Goal: Check status: Check status

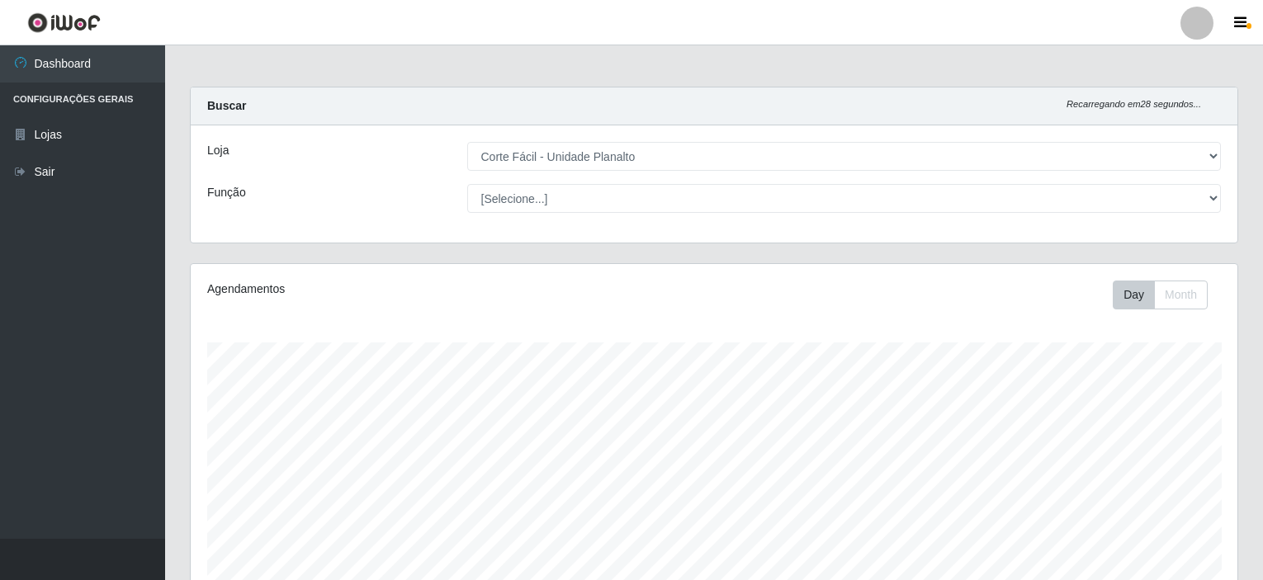
select select "202"
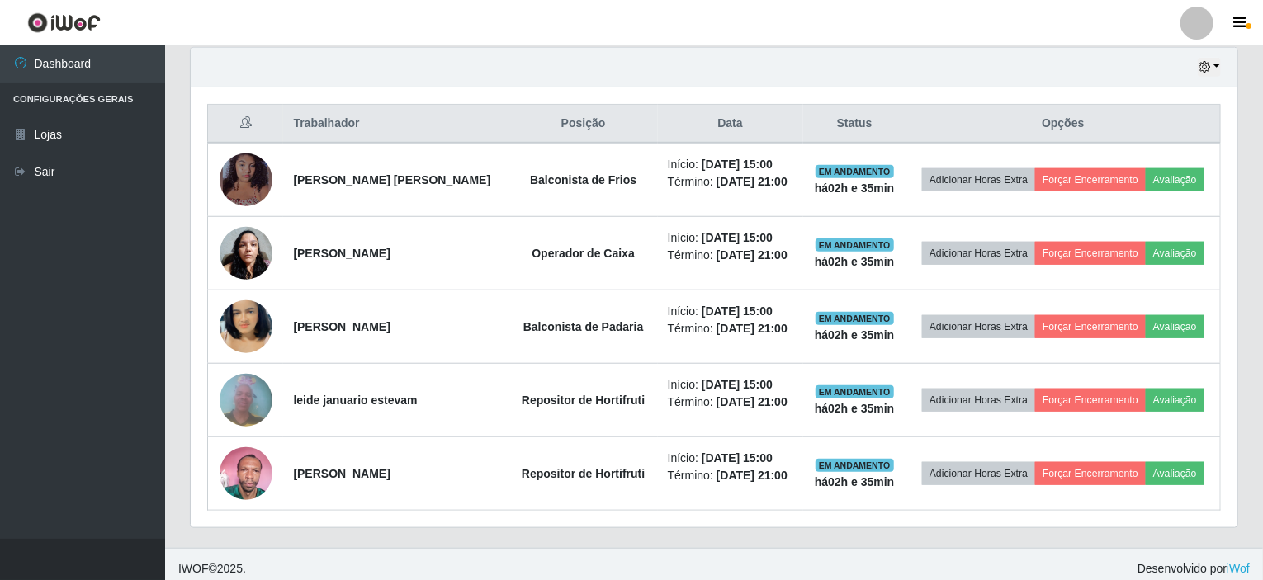
scroll to position [585, 0]
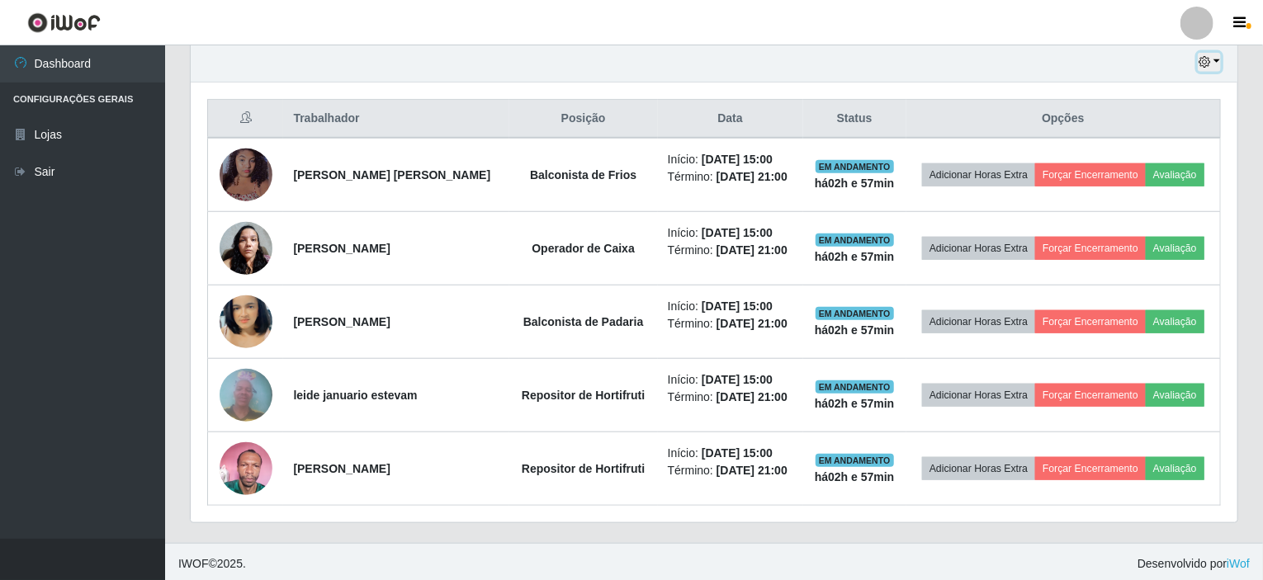
click at [1216, 59] on button "button" at bounding box center [1209, 62] width 23 height 19
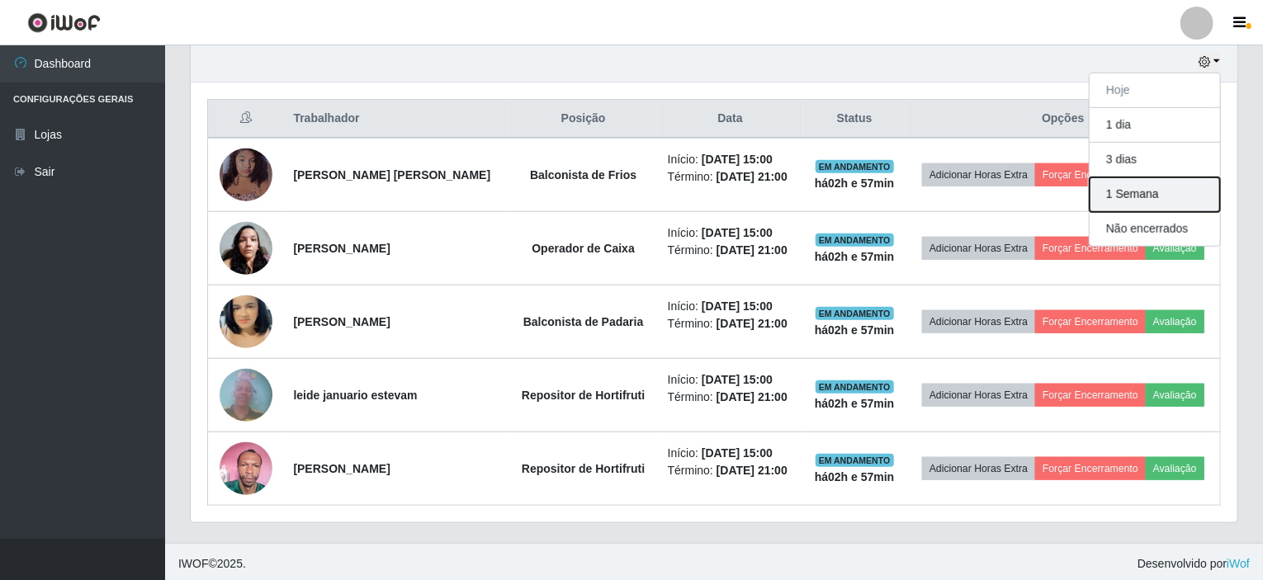
click at [1146, 190] on button "1 Semana" at bounding box center [1154, 194] width 130 height 35
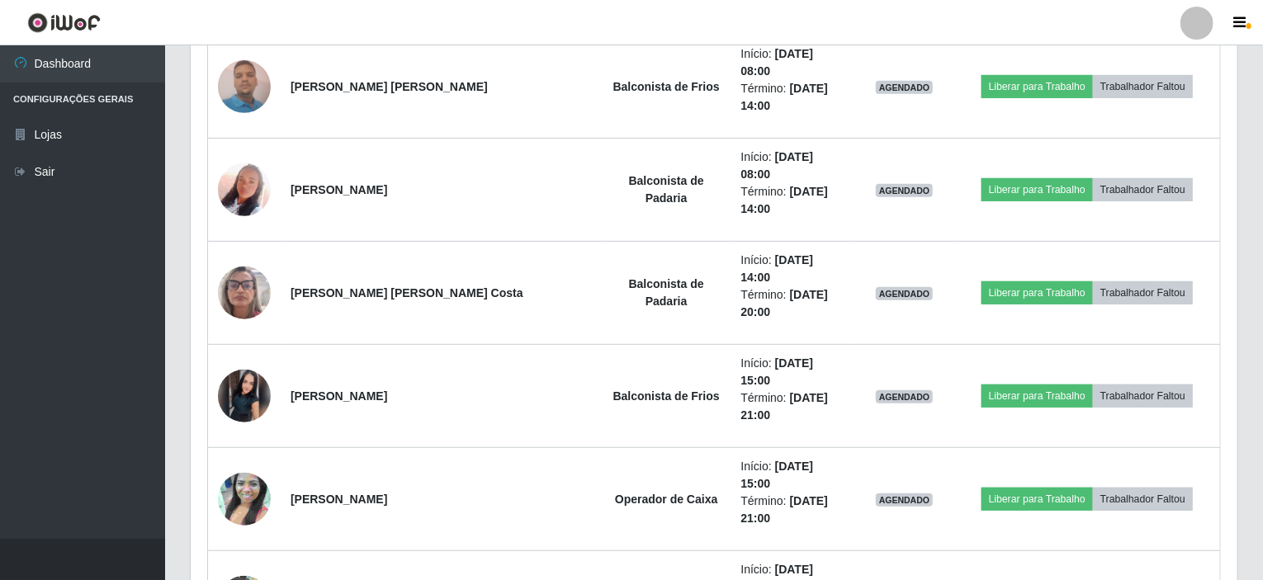
scroll to position [3556, 0]
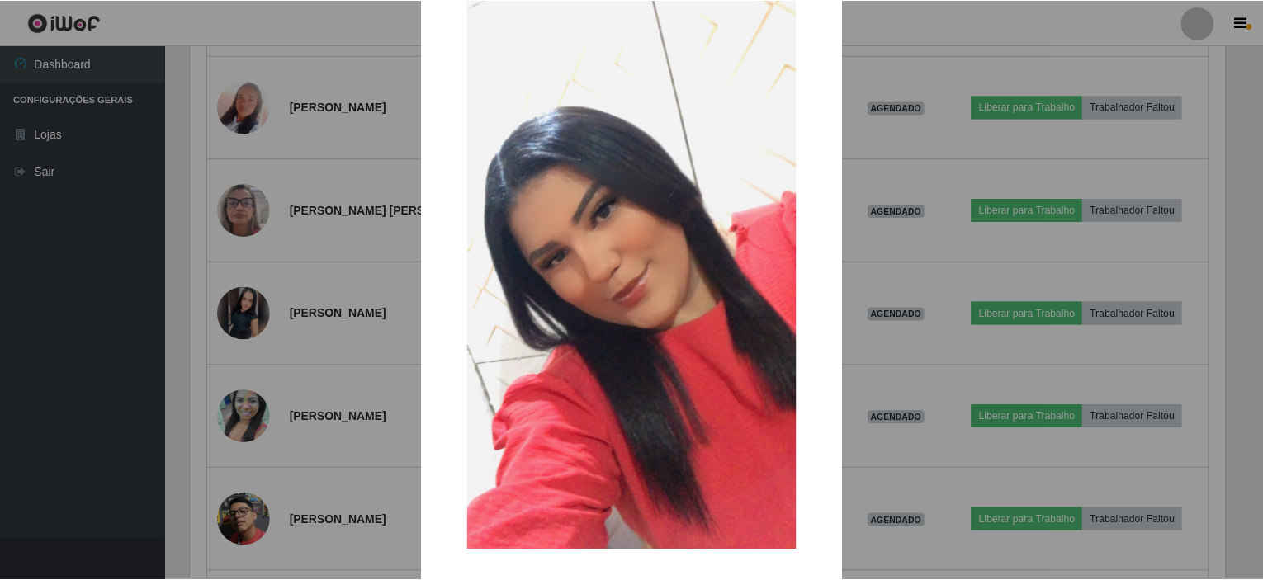
scroll to position [150, 0]
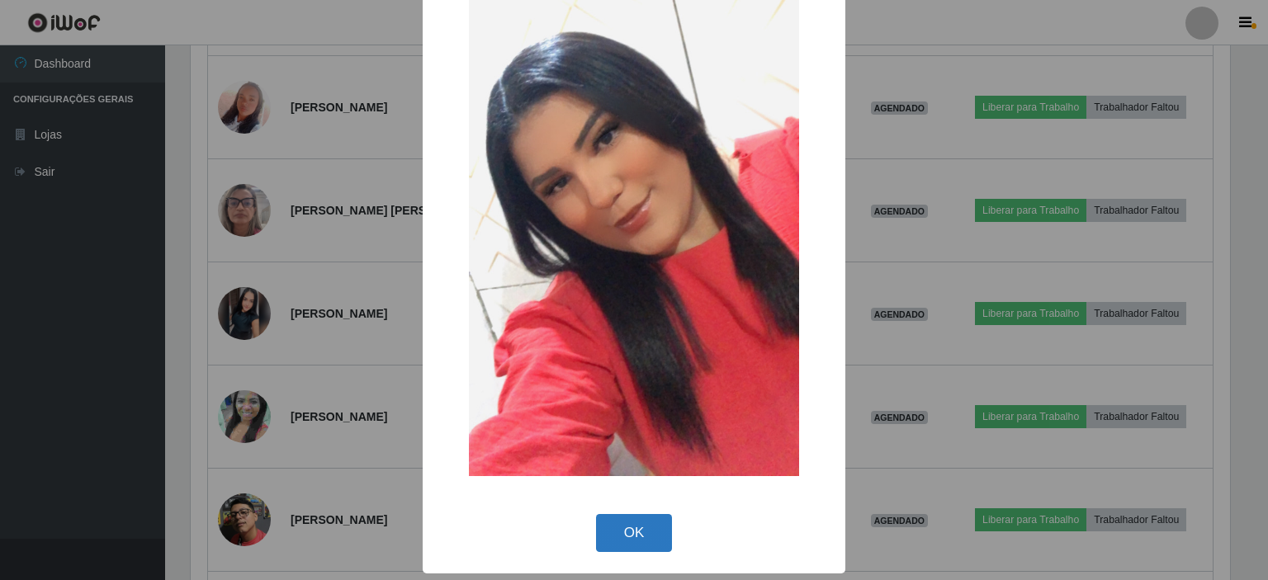
click at [648, 531] on button "OK" at bounding box center [634, 533] width 77 height 39
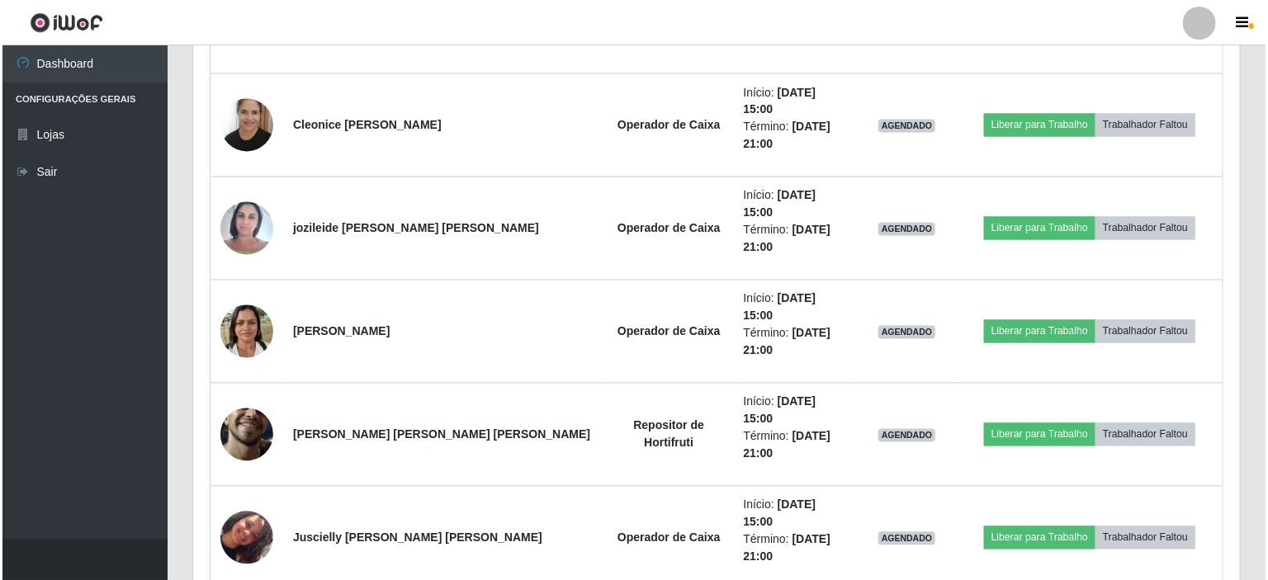
scroll to position [1499, 0]
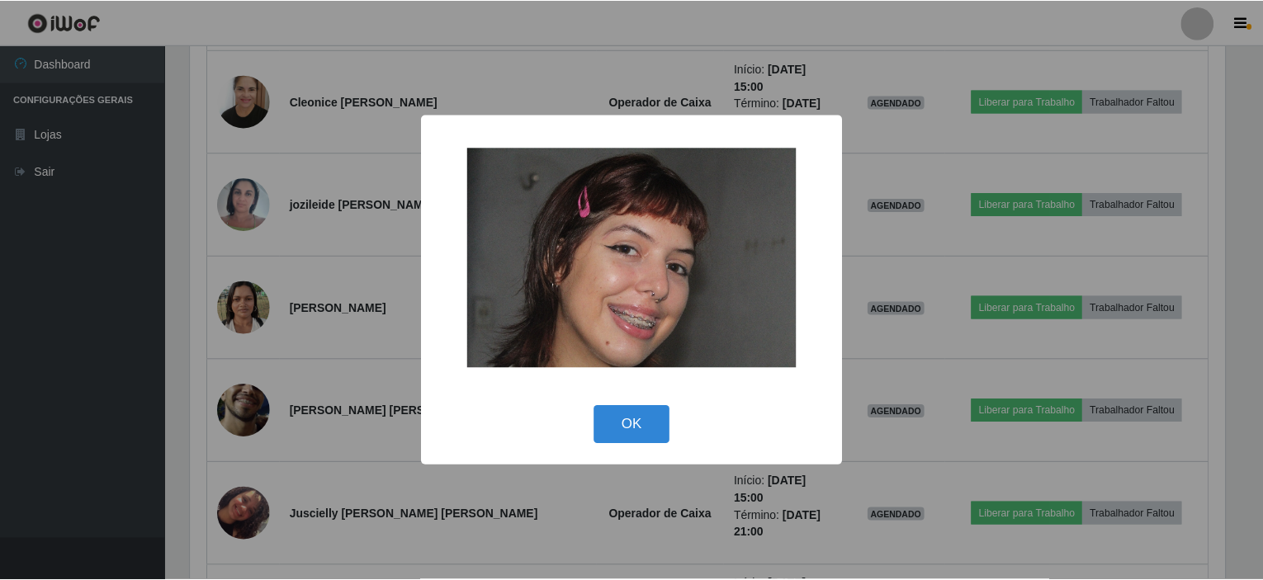
scroll to position [343, 1040]
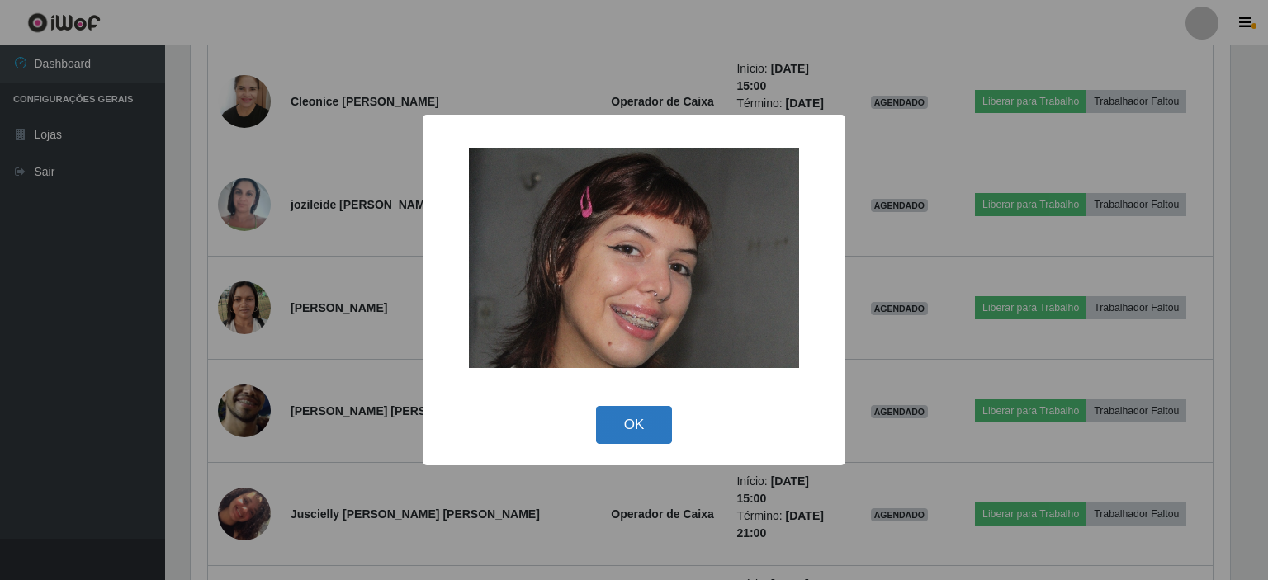
click at [623, 422] on button "OK" at bounding box center [634, 425] width 77 height 39
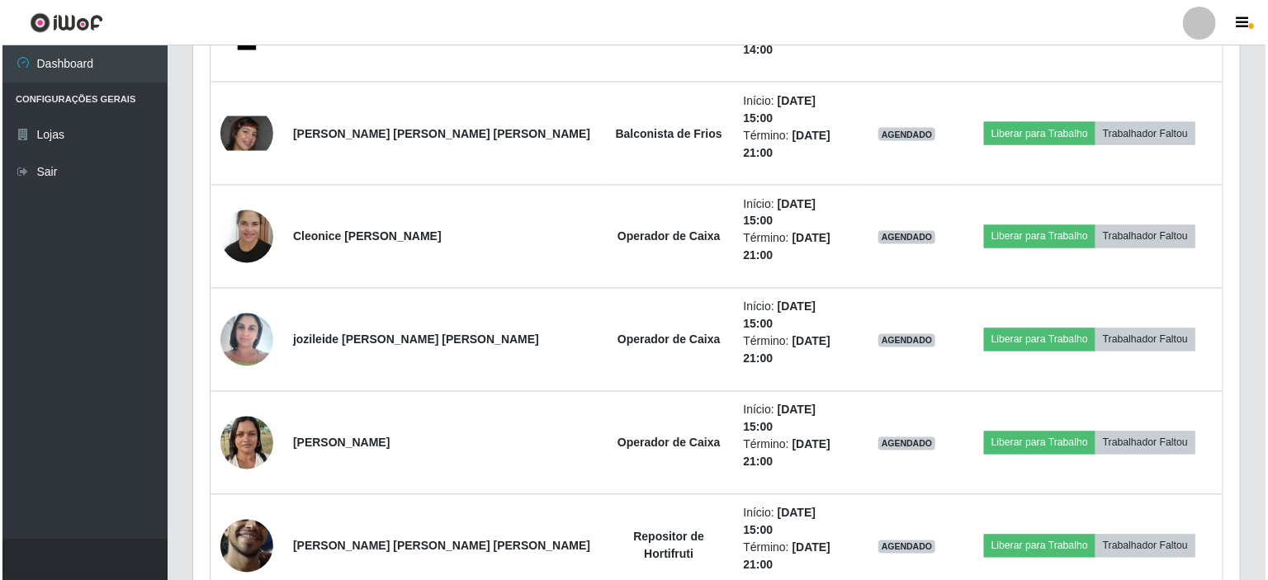
scroll to position [1334, 0]
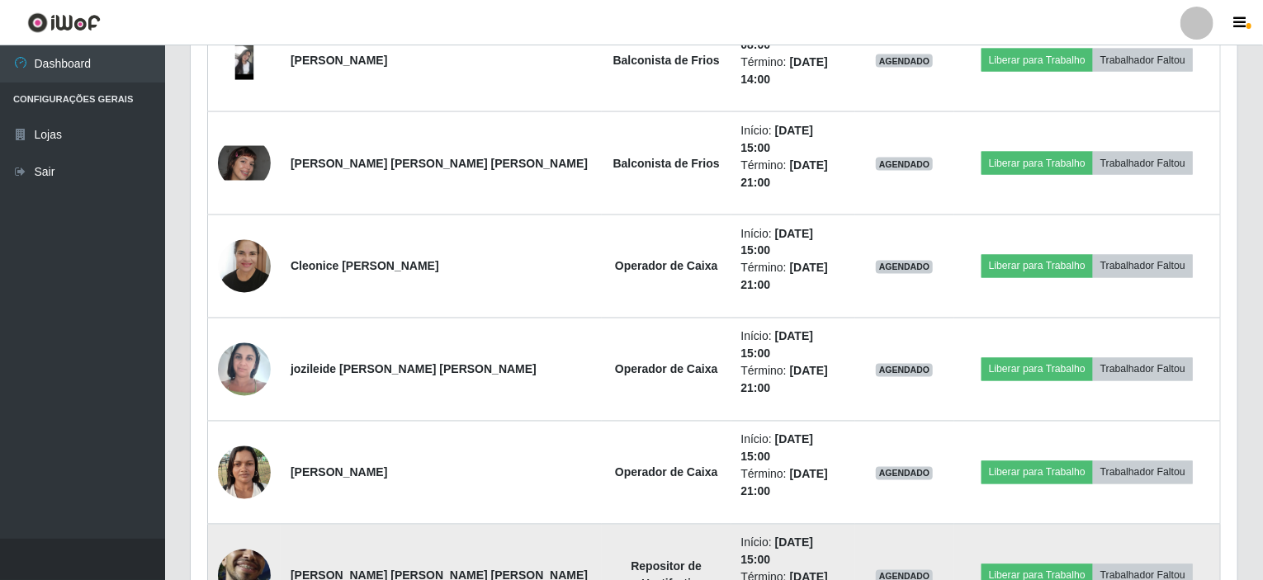
click at [255, 517] on img at bounding box center [244, 575] width 53 height 117
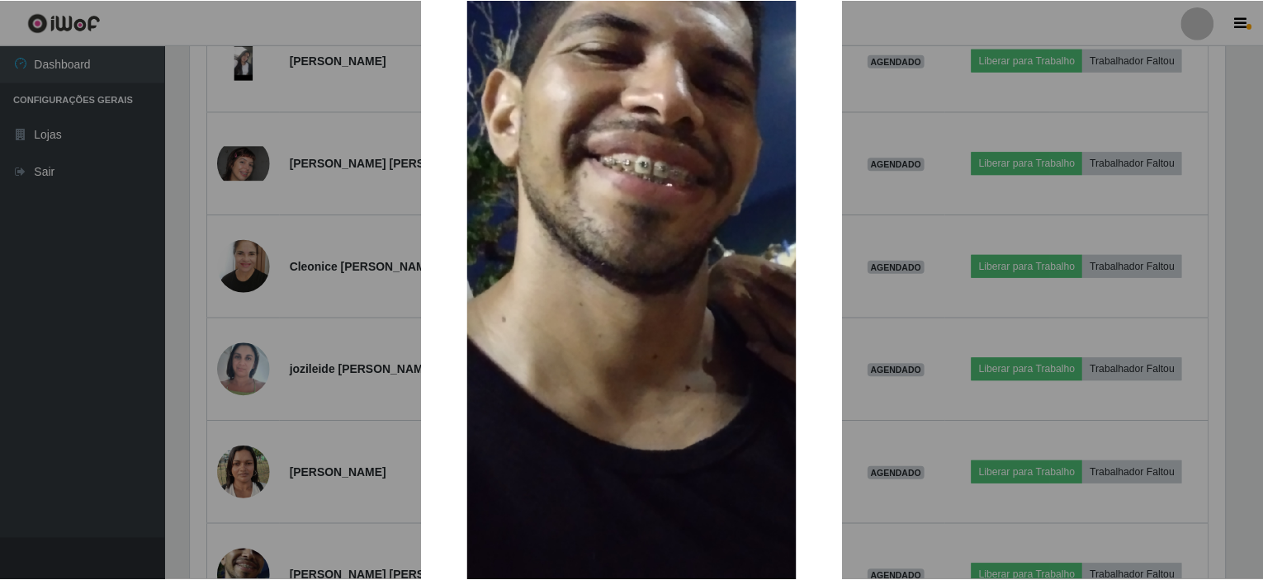
scroll to position [297, 0]
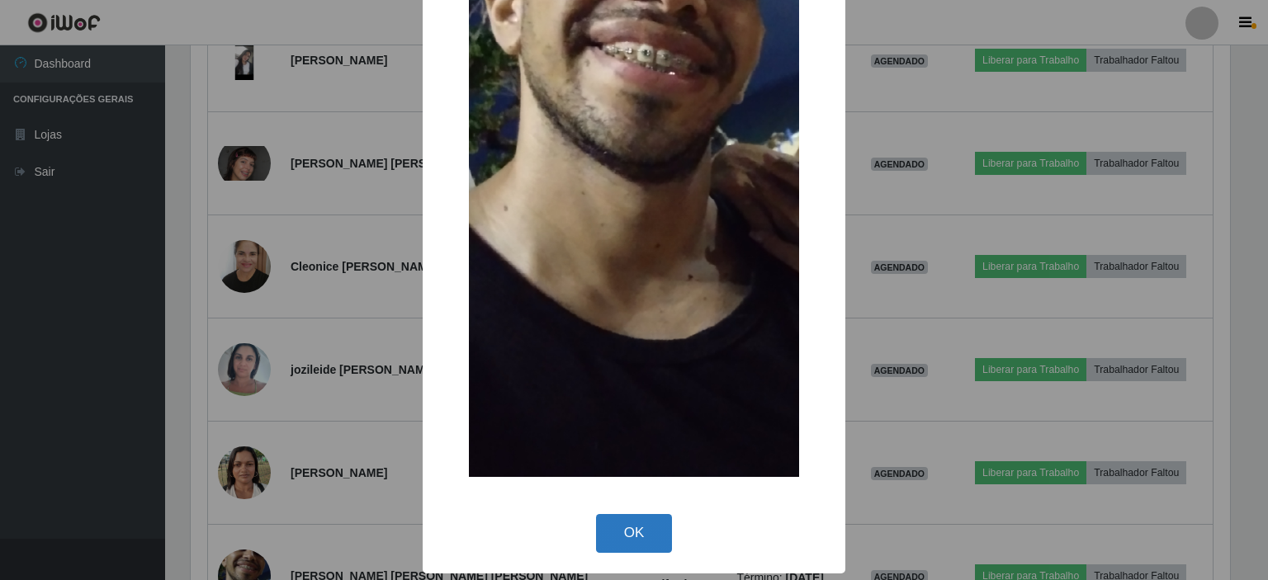
click at [636, 536] on button "OK" at bounding box center [634, 533] width 77 height 39
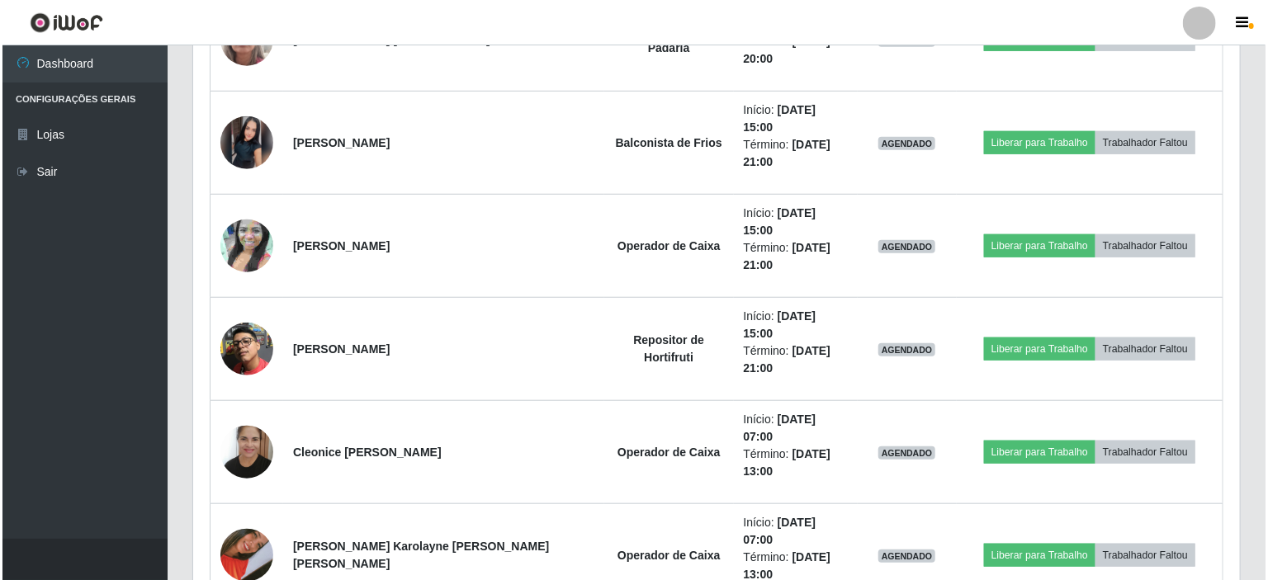
scroll to position [3810, 0]
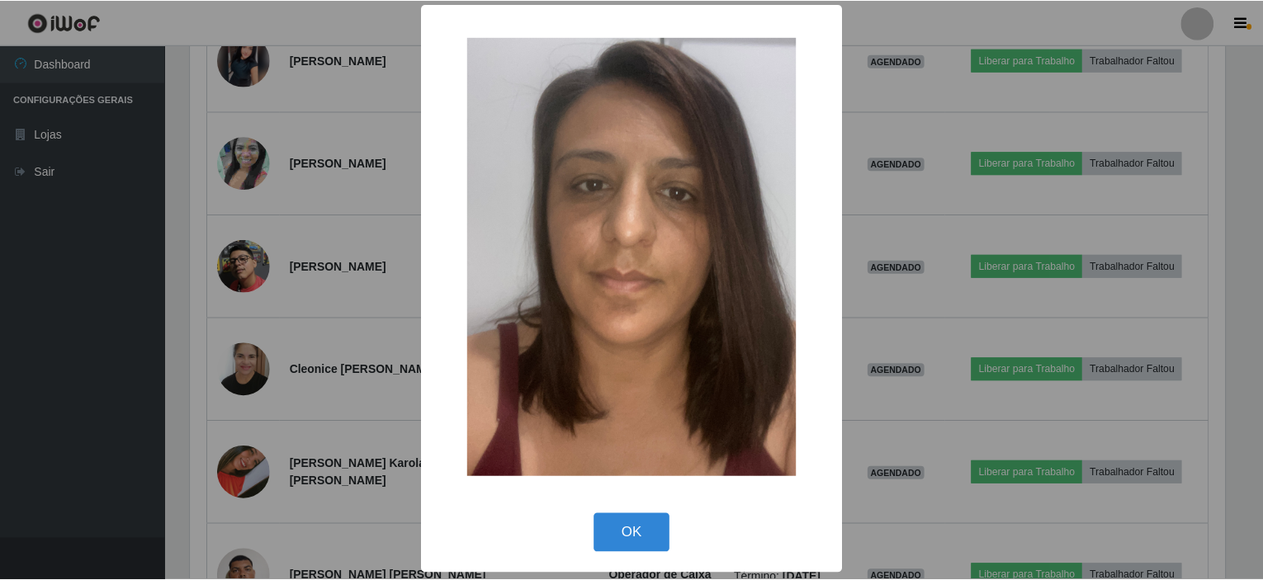
scroll to position [3, 0]
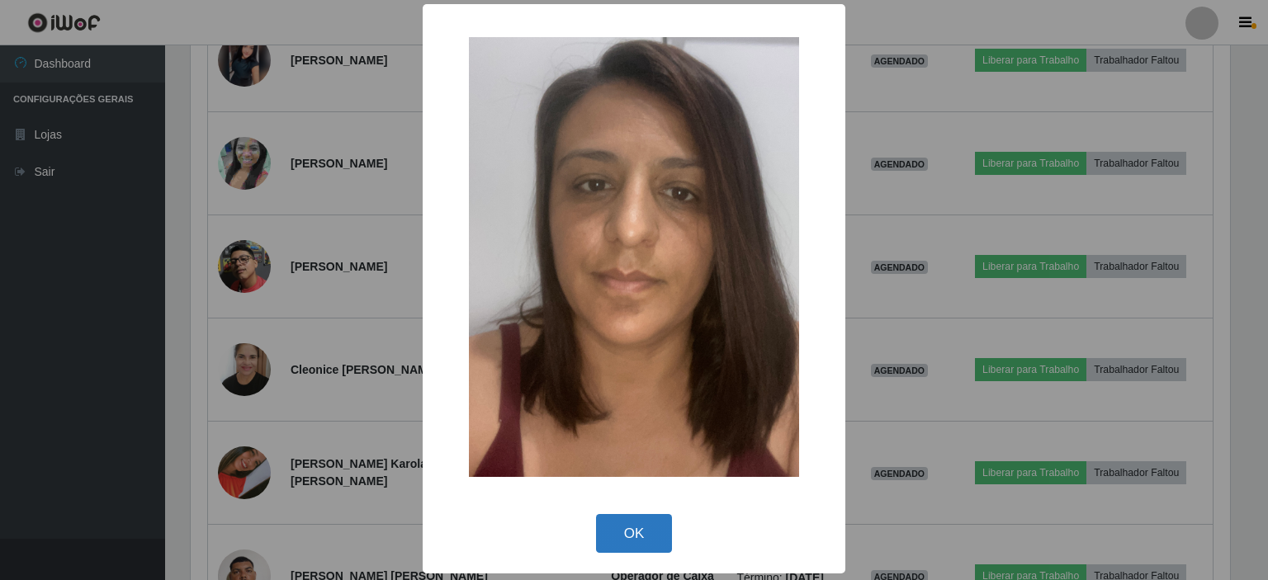
click at [617, 538] on button "OK" at bounding box center [634, 533] width 77 height 39
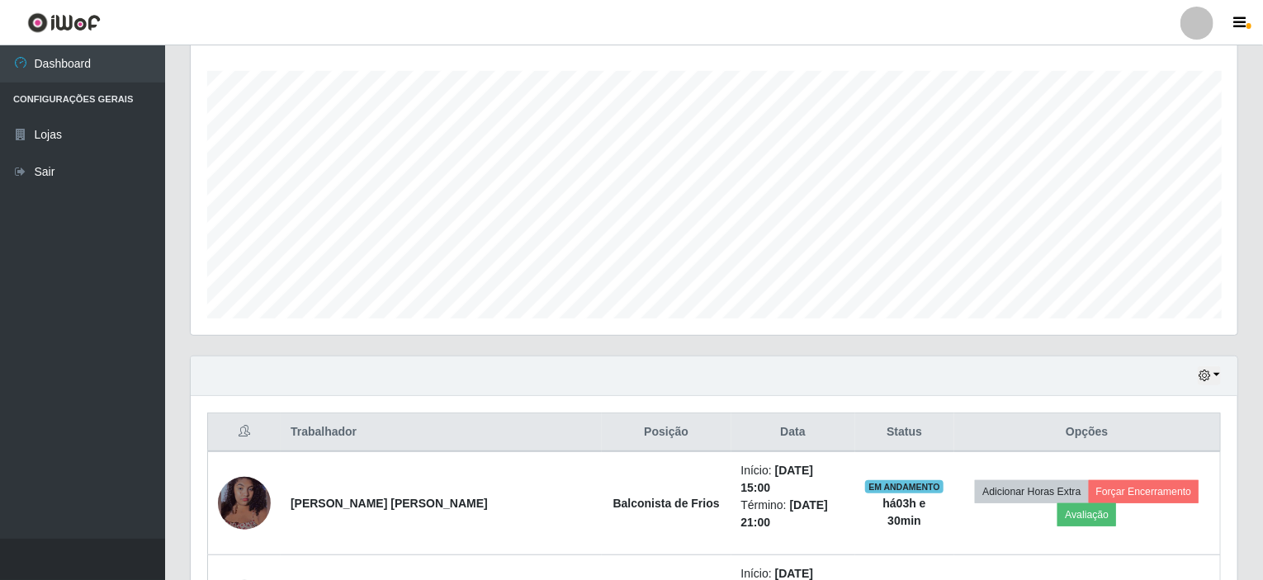
scroll to position [248, 0]
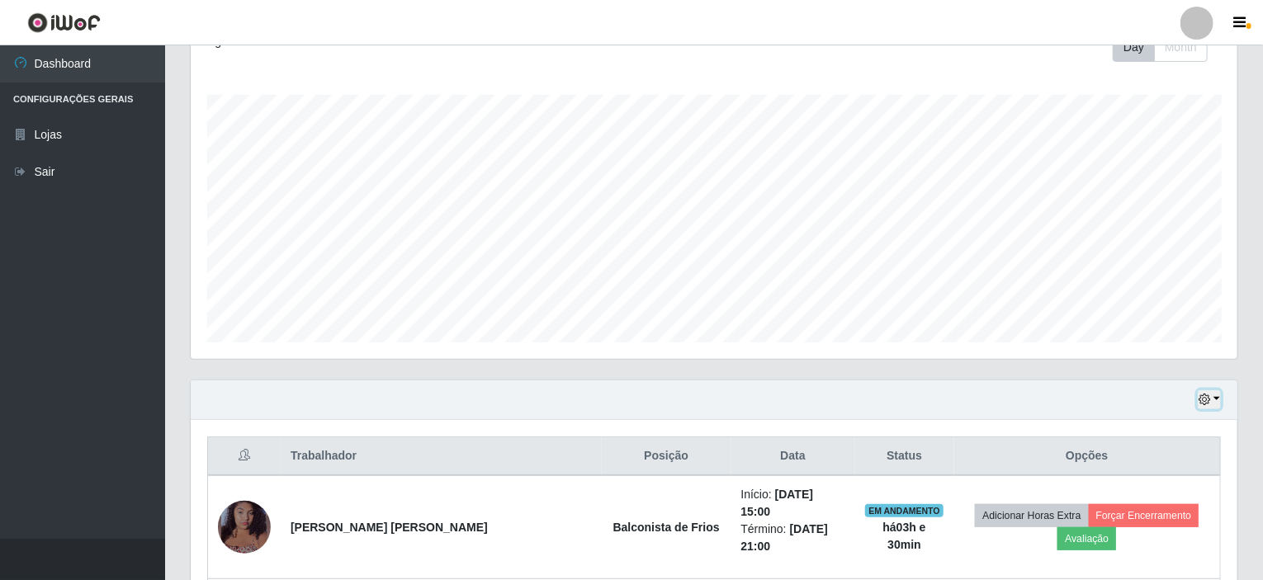
click at [1214, 399] on button "button" at bounding box center [1209, 399] width 23 height 19
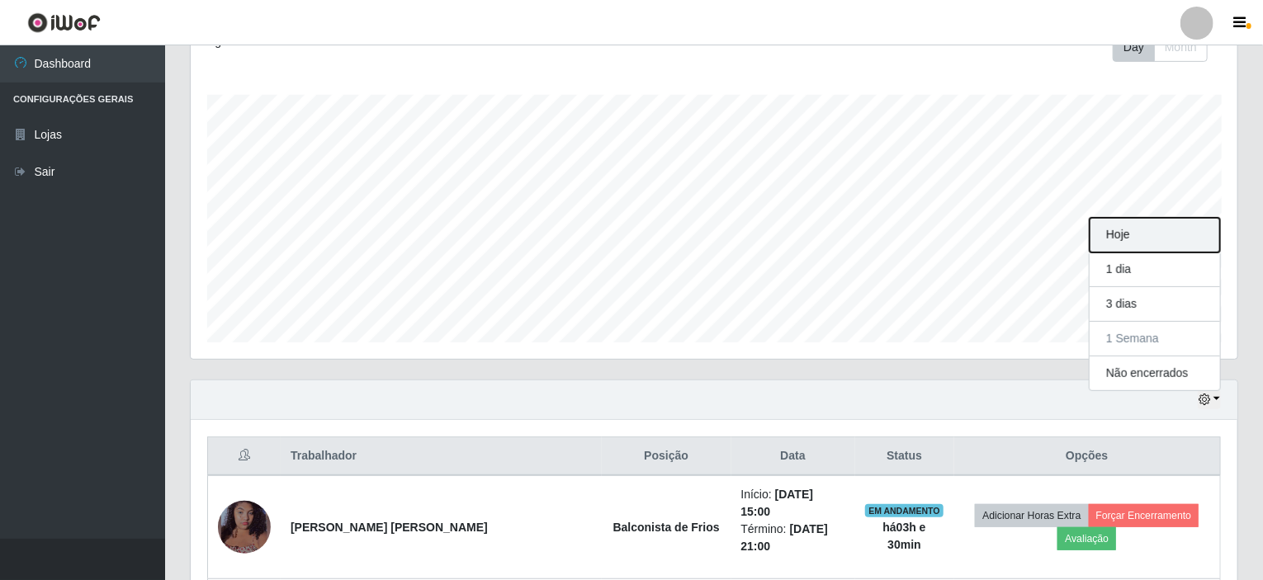
click at [1136, 240] on button "Hoje" at bounding box center [1154, 235] width 130 height 35
